Goal: Obtain resource: Download file/media

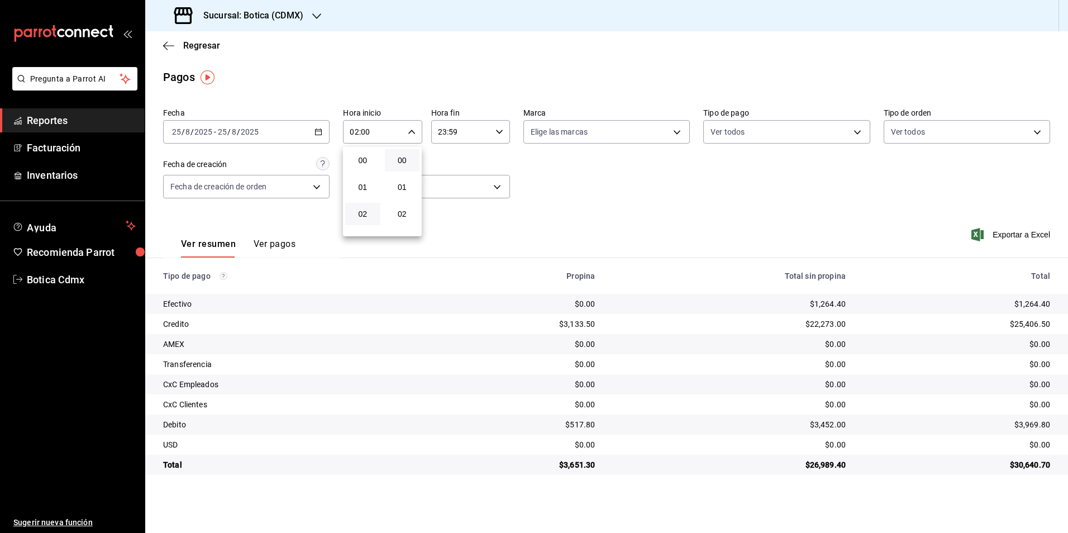
click at [199, 44] on div at bounding box center [534, 266] width 1068 height 533
click at [199, 44] on span "Regresar" at bounding box center [201, 45] width 37 height 11
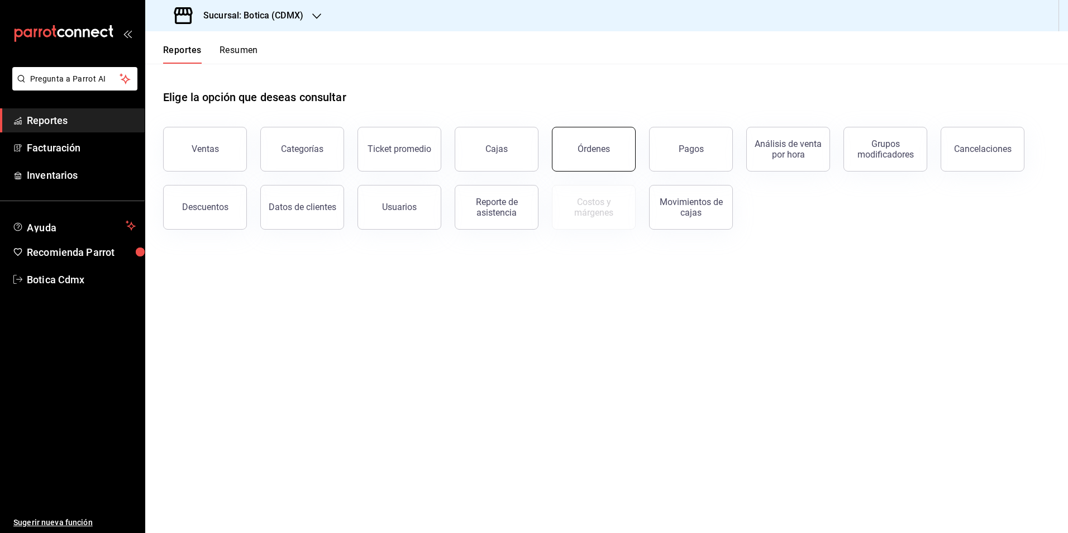
click at [612, 152] on button "Órdenes" at bounding box center [594, 149] width 84 height 45
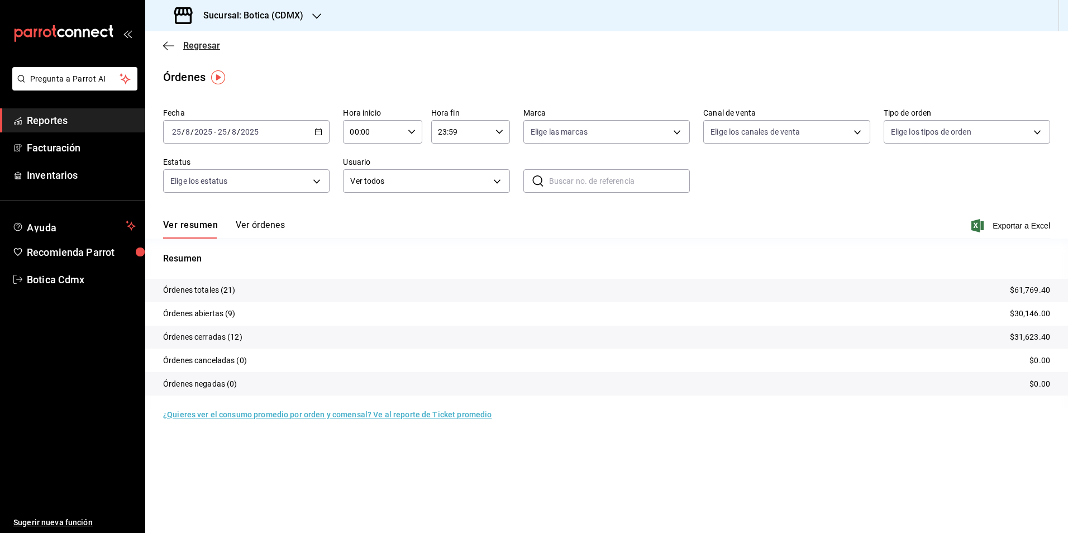
click at [201, 45] on span "Regresar" at bounding box center [201, 45] width 37 height 11
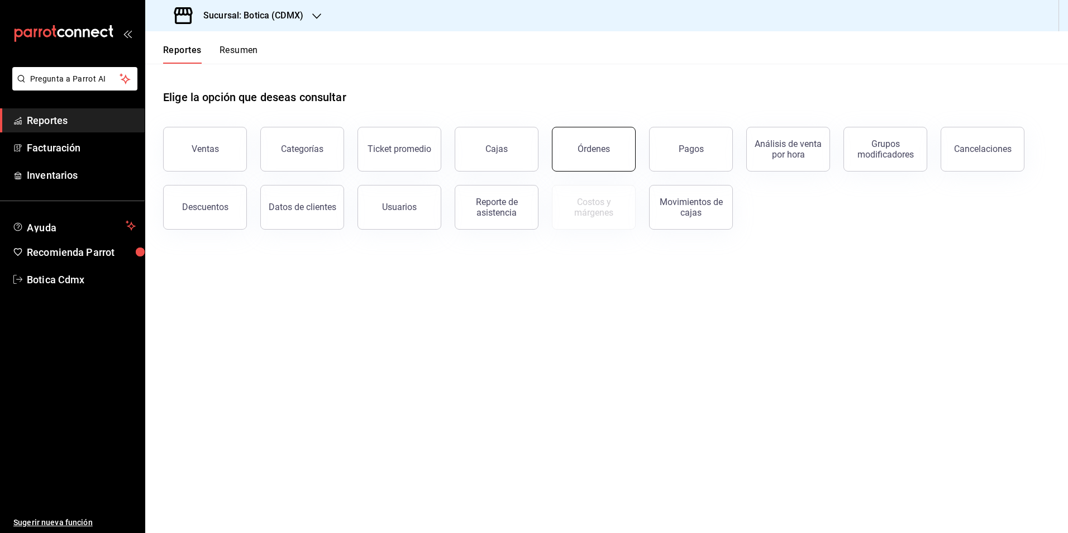
click at [591, 161] on button "Órdenes" at bounding box center [594, 149] width 84 height 45
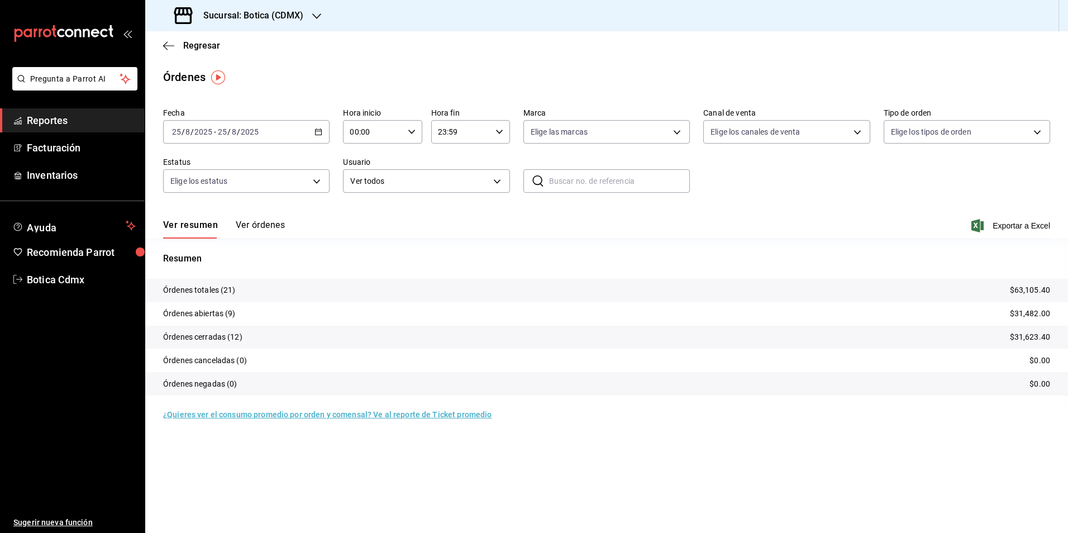
click at [198, 51] on div "Regresar" at bounding box center [606, 45] width 923 height 28
click at [200, 48] on span "Regresar" at bounding box center [201, 45] width 37 height 11
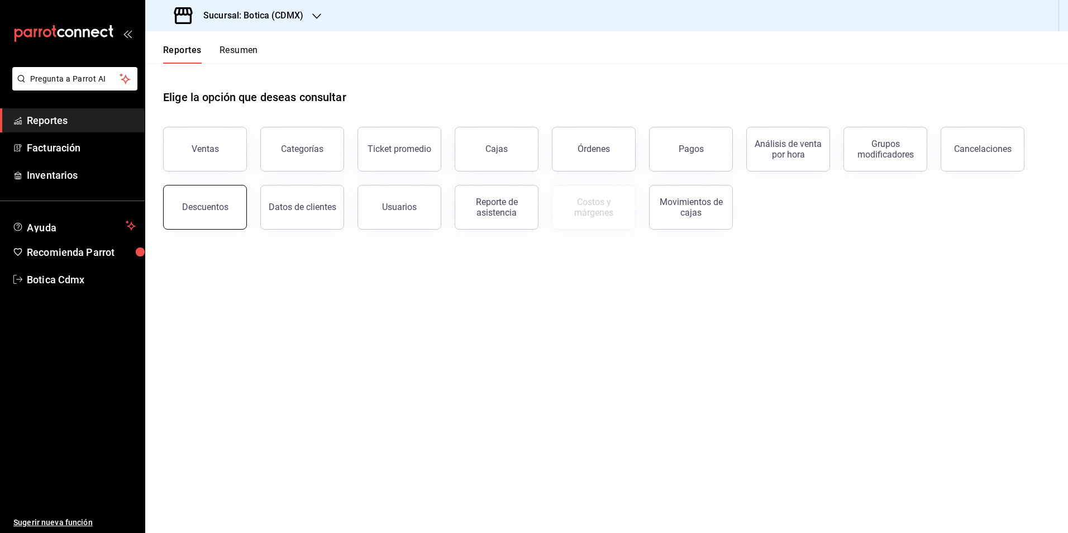
click at [217, 211] on div "Descuentos" at bounding box center [205, 207] width 46 height 11
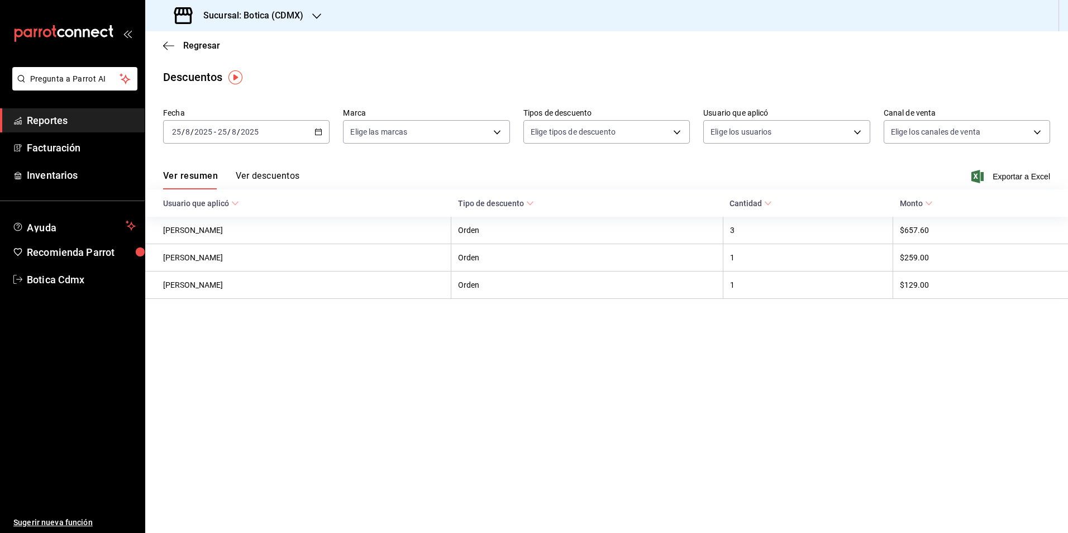
click at [268, 175] on button "Ver descuentos" at bounding box center [268, 179] width 64 height 19
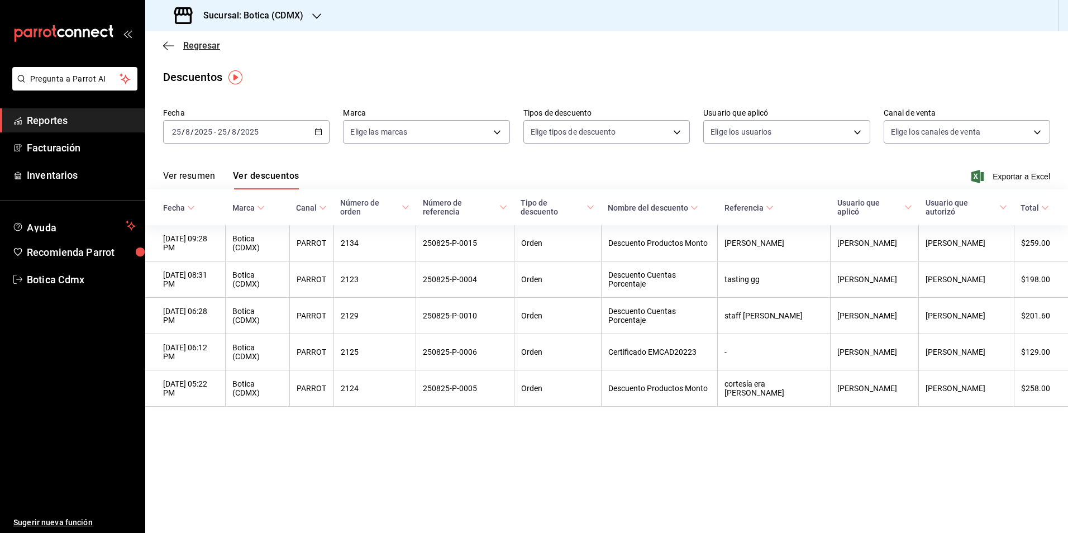
click at [208, 49] on span "Regresar" at bounding box center [201, 45] width 37 height 11
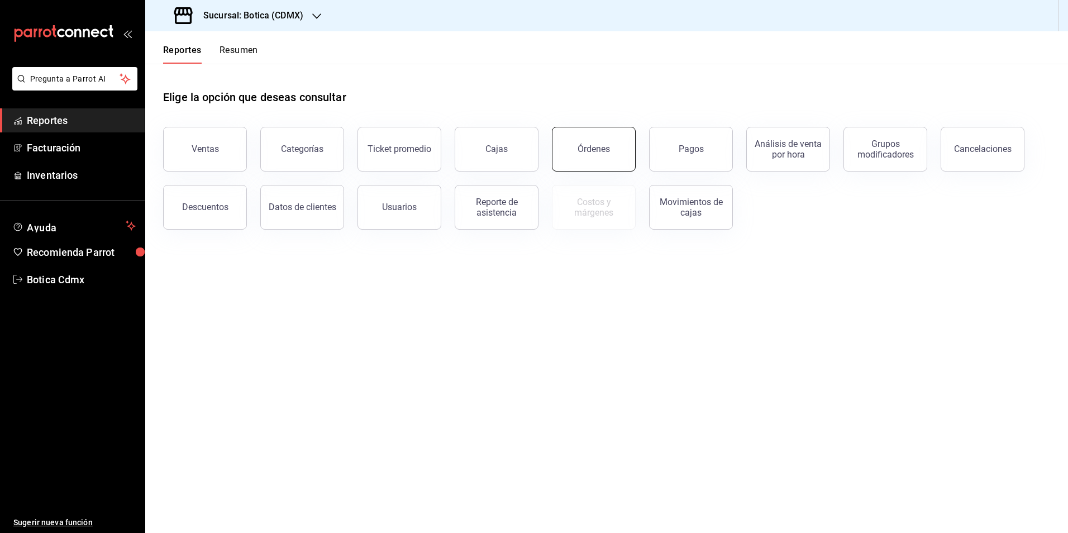
click at [576, 150] on button "Órdenes" at bounding box center [594, 149] width 84 height 45
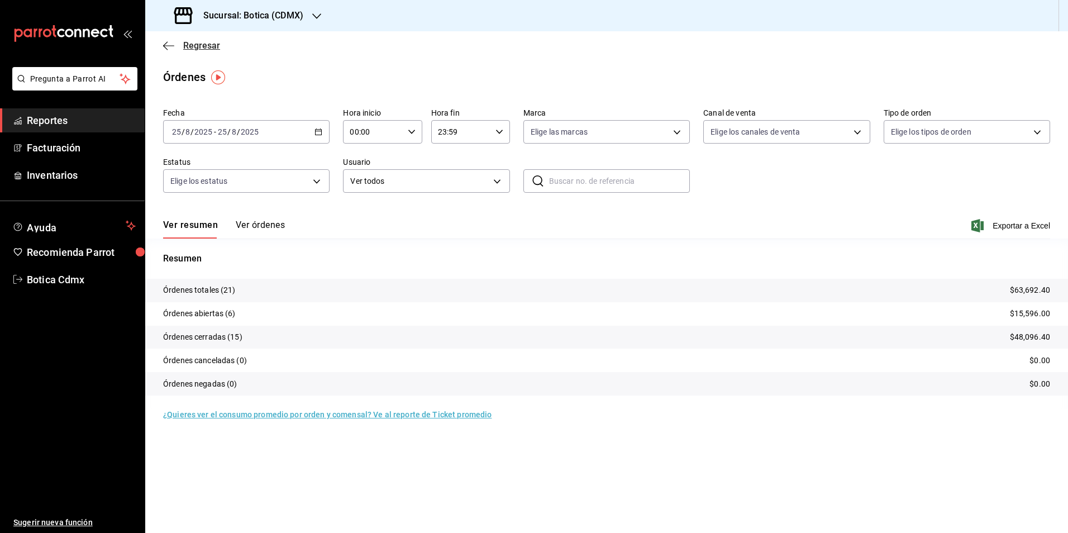
click at [192, 42] on span "Regresar" at bounding box center [201, 45] width 37 height 11
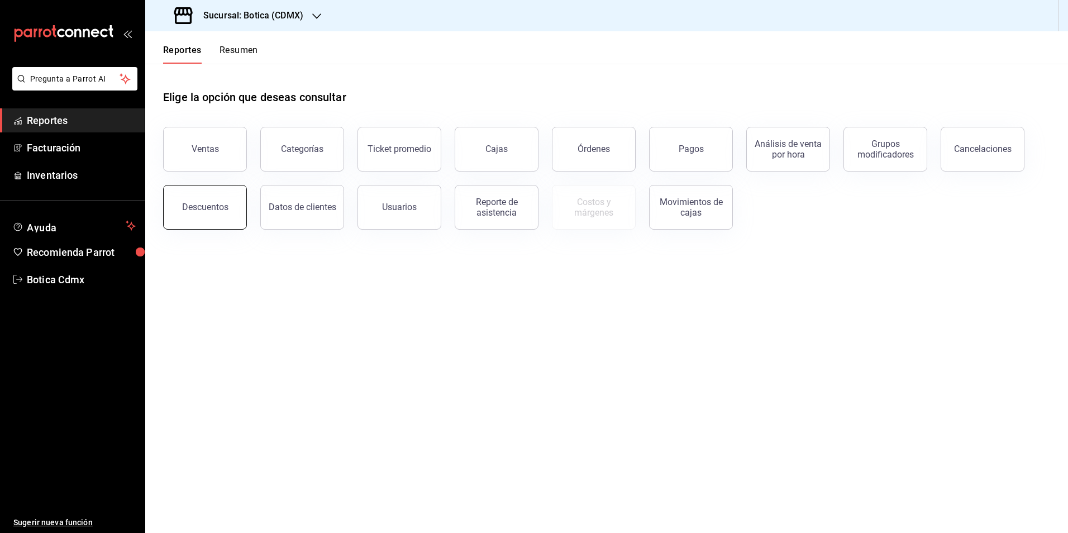
click at [221, 208] on div "Descuentos" at bounding box center [205, 207] width 46 height 11
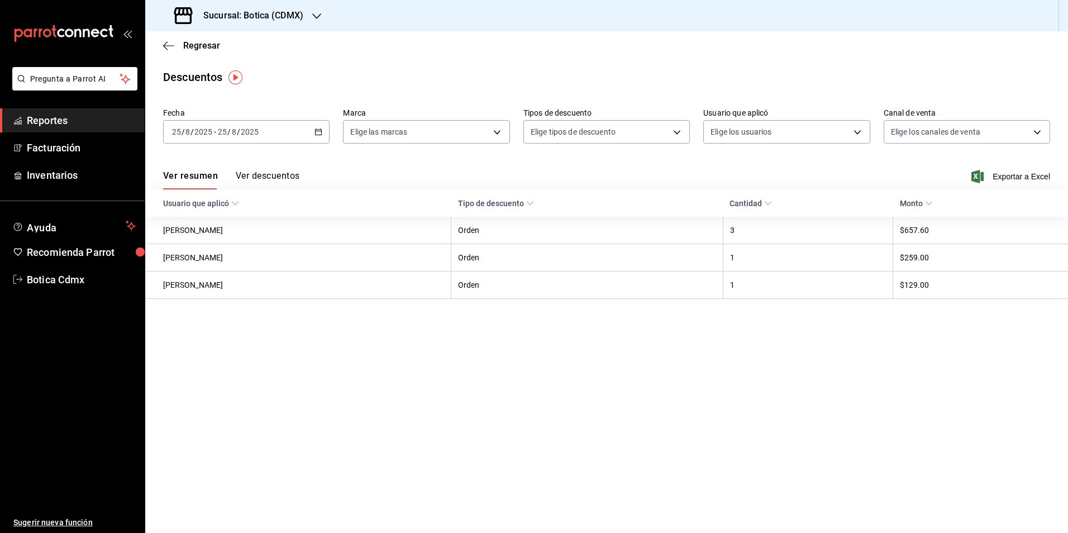
click at [273, 174] on button "Ver descuentos" at bounding box center [268, 179] width 64 height 19
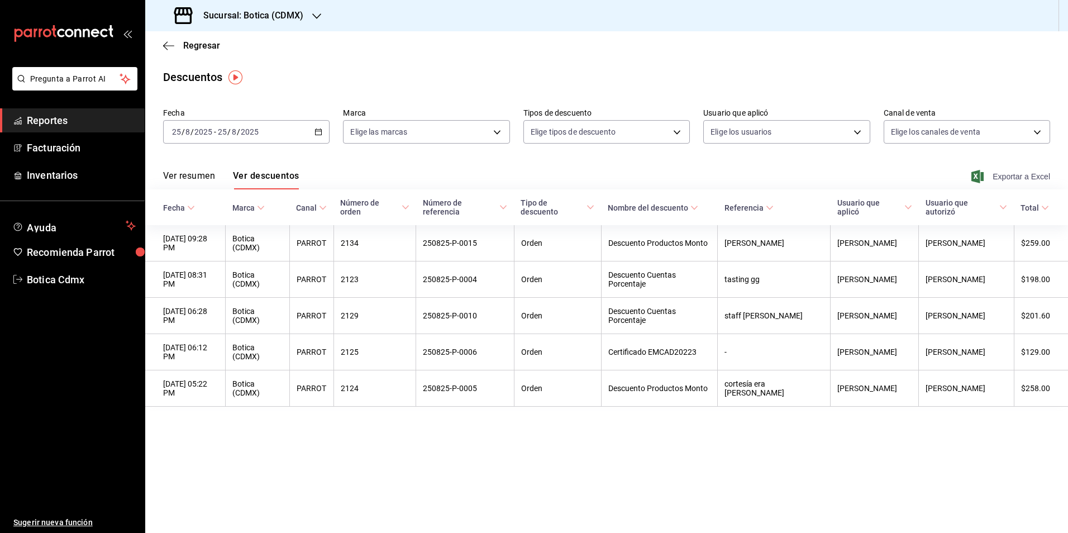
click at [1011, 178] on span "Exportar a Excel" at bounding box center [1011, 176] width 77 height 13
